Goal: Find specific page/section: Find specific page/section

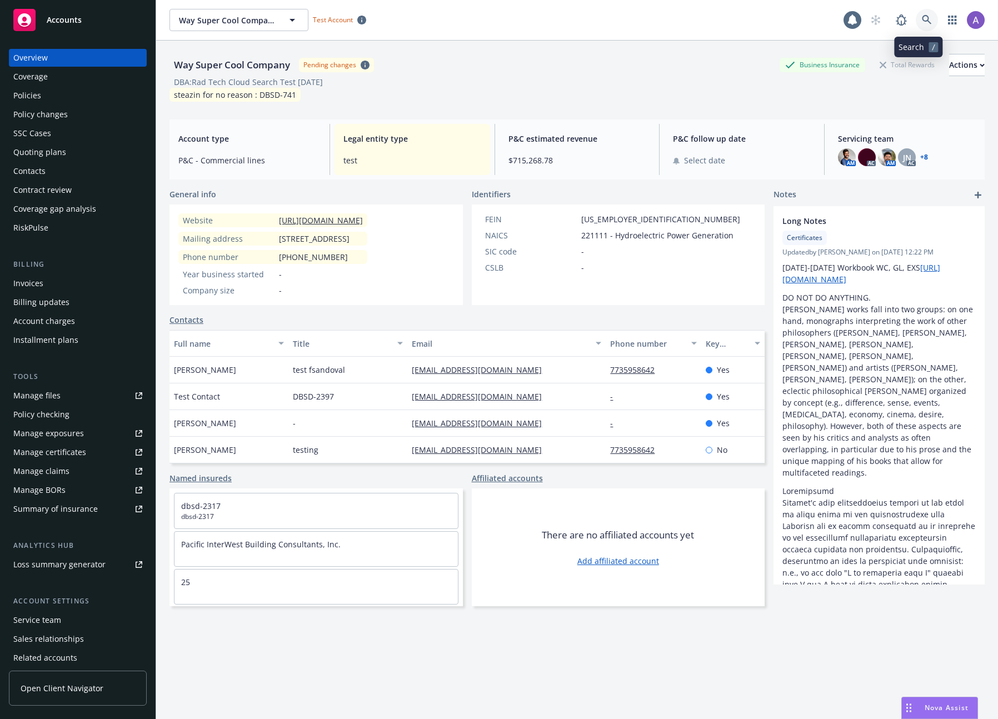
click at [922, 24] on icon at bounding box center [927, 20] width 10 height 10
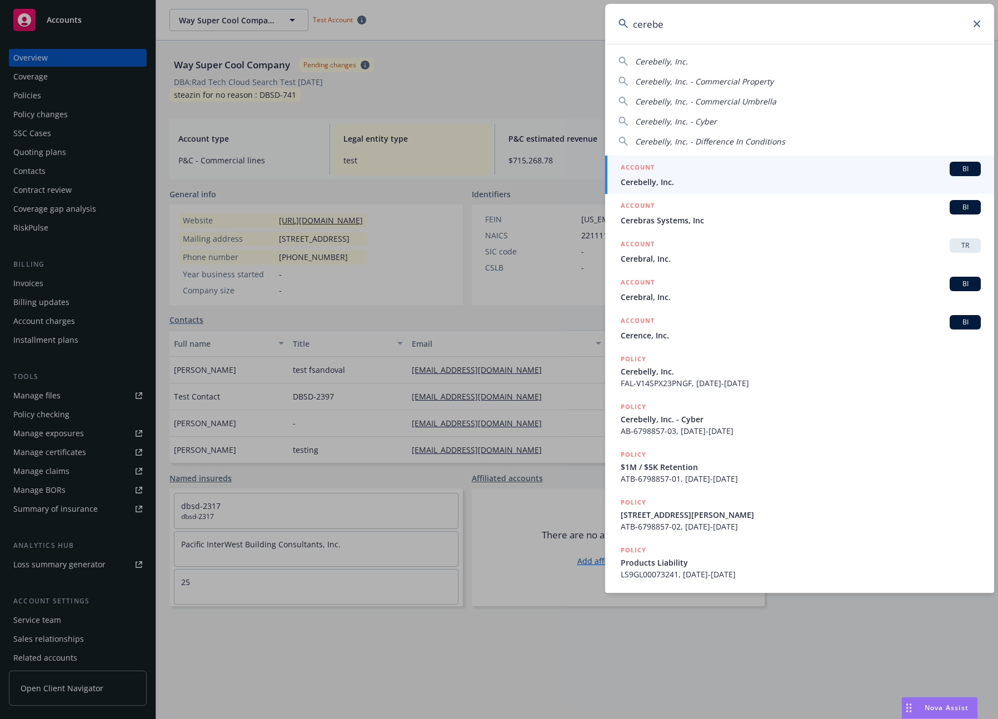
type input "cerebe"
click at [712, 180] on span "Cerebelly, Inc." at bounding box center [801, 182] width 360 height 12
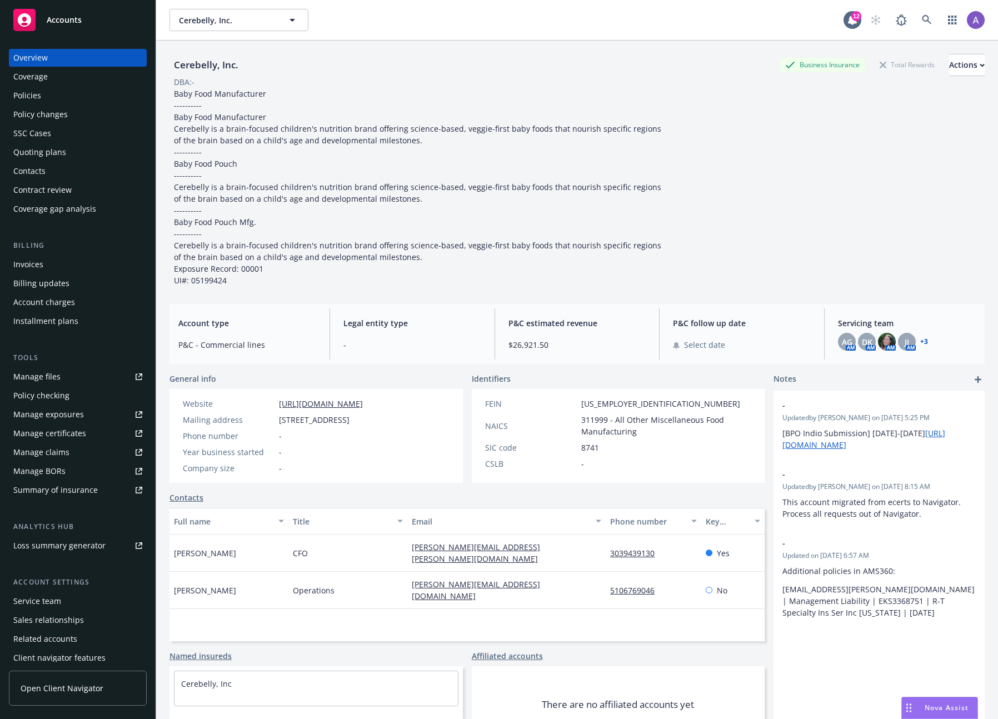
click at [30, 100] on div "Policies" at bounding box center [27, 96] width 28 height 18
